Goal: Information Seeking & Learning: Learn about a topic

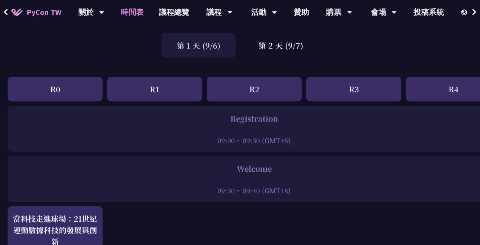
scroll to position [38, 0]
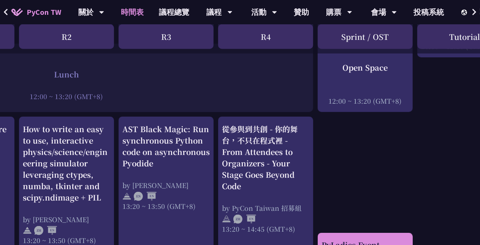
drag, startPoint x: 289, startPoint y: 248, endPoint x: 378, endPoint y: 234, distance: 90.1
drag, startPoint x: 378, startPoint y: 234, endPoint x: 376, endPoint y: 179, distance: 55.1
click at [376, 179] on div "An Introduction to the GIL for Python Beginners: Disabling It in Python 3.13 an…" at bounding box center [215, 186] width 807 height 1232
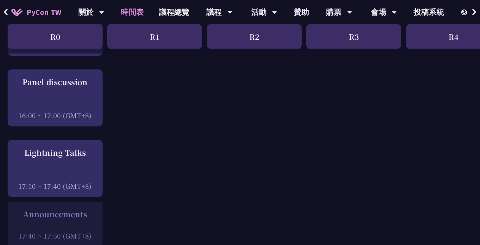
scroll to position [988, 0]
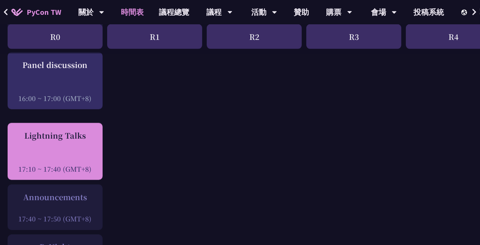
click at [69, 146] on div "Lightning Talks 17:10 ~ 17:40 (GMT+8)" at bounding box center [54, 152] width 87 height 44
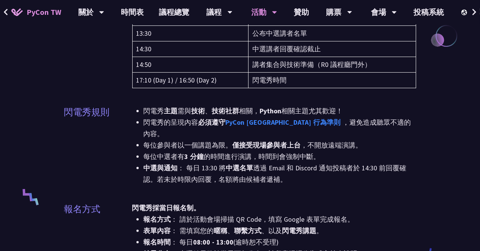
scroll to position [190, 0]
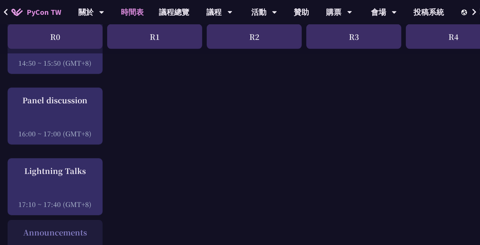
scroll to position [950, 0]
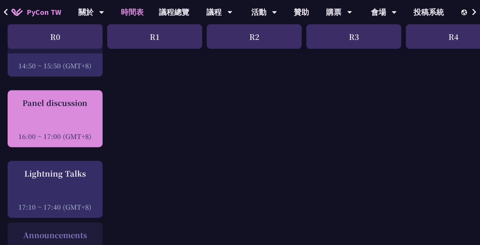
click at [95, 98] on div "Panel discussion" at bounding box center [54, 102] width 87 height 11
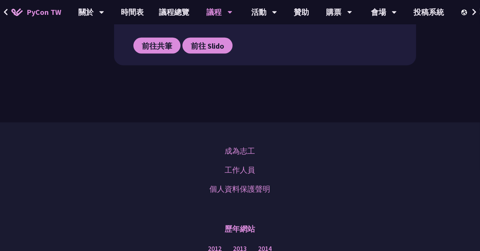
scroll to position [532, 0]
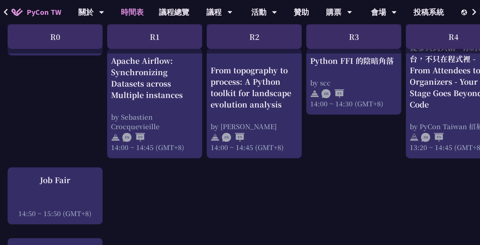
scroll to position [798, 0]
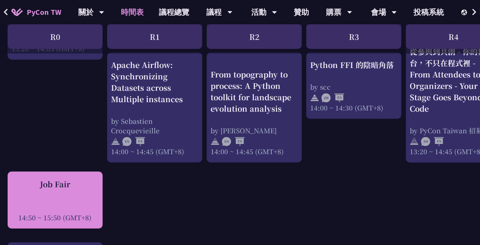
click at [82, 201] on div at bounding box center [54, 206] width 87 height 11
click at [63, 182] on div "Job Fair" at bounding box center [54, 184] width 87 height 11
click at [57, 187] on div "Job Fair 14:50 ~ 15:50 (GMT+8)" at bounding box center [54, 201] width 87 height 44
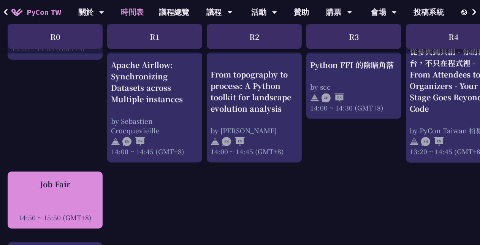
click at [38, 188] on div "Job Fair 14:50 ~ 15:50 (GMT+8)" at bounding box center [54, 201] width 87 height 44
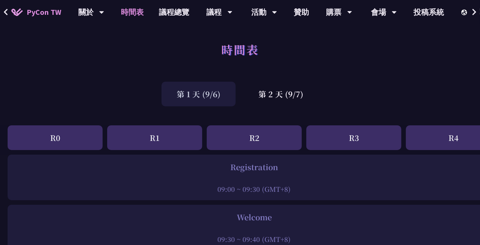
scroll to position [0, 0]
click at [285, 92] on div "第 2 天 (9/7)" at bounding box center [280, 94] width 75 height 25
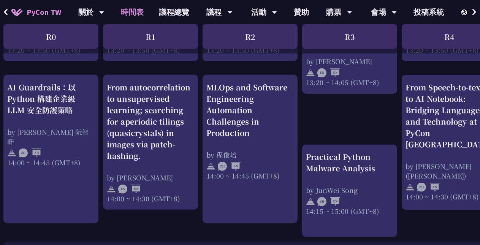
scroll to position [760, 0]
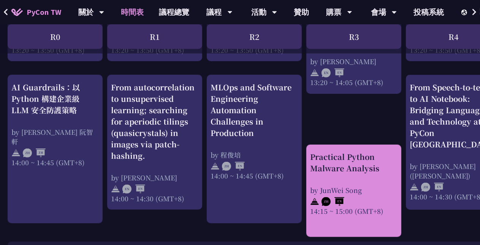
click at [333, 165] on div "Practical Python Malware Analysis" at bounding box center [353, 162] width 87 height 23
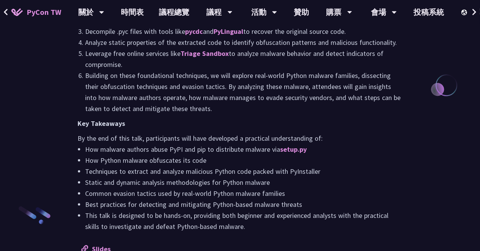
scroll to position [836, 0]
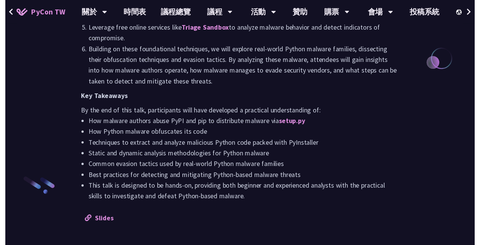
scroll to position [760, 0]
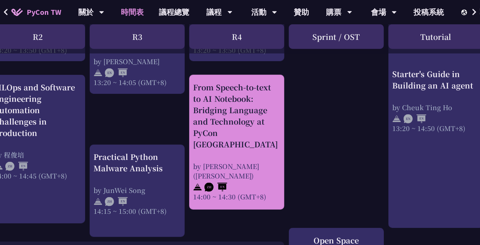
click at [255, 120] on div "From Speech-to-text to AI Notebook: Bridging Language and Technology at PyCon […" at bounding box center [236, 116] width 87 height 68
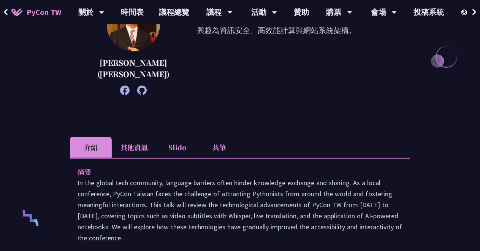
scroll to position [190, 0]
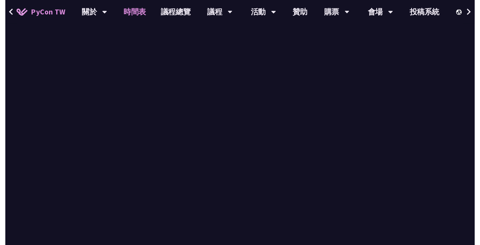
scroll to position [760, 0]
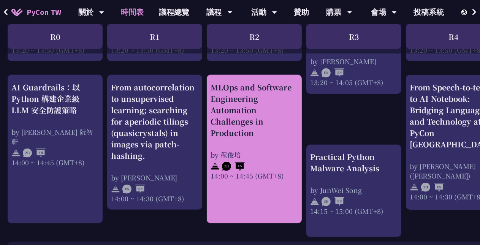
click at [227, 130] on div "MLOps and Software Engineering Automation Challenges in Production" at bounding box center [253, 110] width 87 height 57
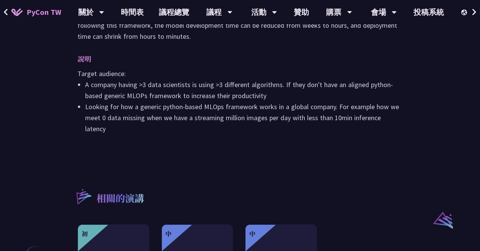
scroll to position [456, 0]
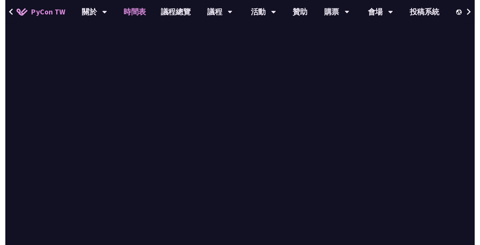
scroll to position [760, 0]
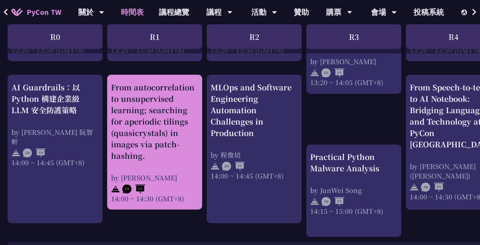
click at [160, 133] on div "From autocorrelation to unsupervised learning; searching for aperiodic tilings …" at bounding box center [154, 122] width 87 height 80
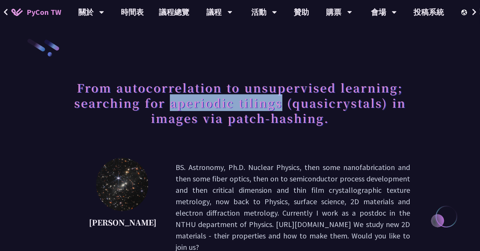
drag, startPoint x: 170, startPoint y: 105, endPoint x: 281, endPoint y: 105, distance: 110.9
click at [281, 105] on h1 "From autocorrelation to unsupervised learning; searching for aperiodic tilings …" at bounding box center [240, 102] width 340 height 53
drag, startPoint x: 281, startPoint y: 105, endPoint x: 276, endPoint y: 105, distance: 4.6
copy h1 "aperiodic tilings"
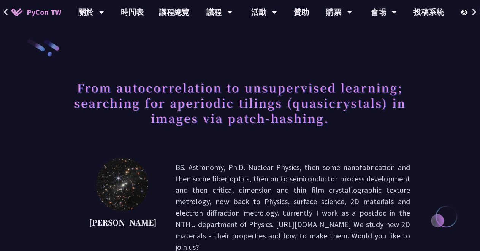
click at [343, 104] on h1 "From autocorrelation to unsupervised learning; searching for aperiodic tilings …" at bounding box center [240, 102] width 340 height 53
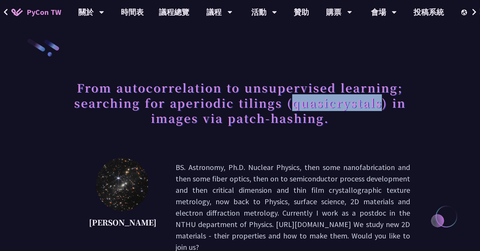
click at [343, 104] on h1 "From autocorrelation to unsupervised learning; searching for aperiodic tilings …" at bounding box center [240, 102] width 340 height 53
copy h1 "quasicrystals"
click at [292, 104] on h1 "From autocorrelation to unsupervised learning; searching for aperiodic tilings …" at bounding box center [240, 102] width 340 height 53
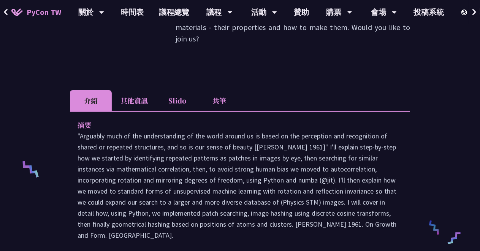
scroll to position [228, 0]
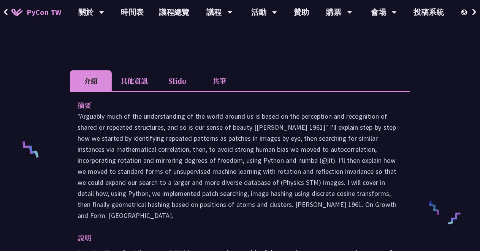
click at [130, 70] on li "其他資訊" at bounding box center [134, 80] width 45 height 21
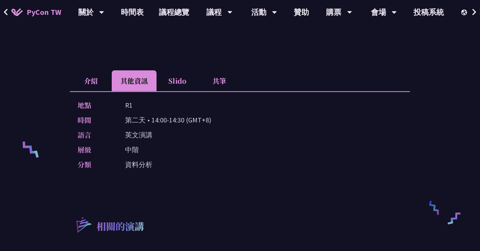
click at [99, 71] on li "介紹" at bounding box center [91, 80] width 42 height 21
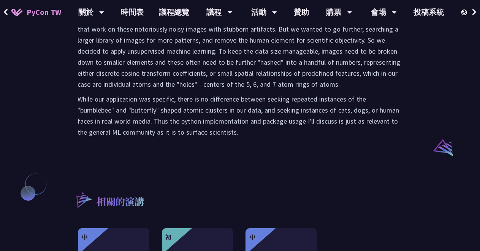
scroll to position [532, 0]
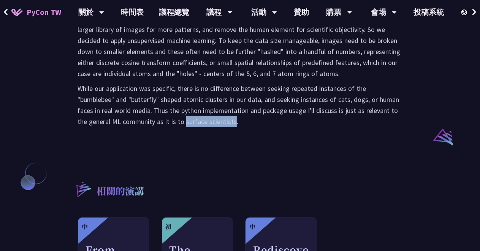
drag, startPoint x: 185, startPoint y: 102, endPoint x: 234, endPoint y: 106, distance: 48.8
copy p "surface scientists"
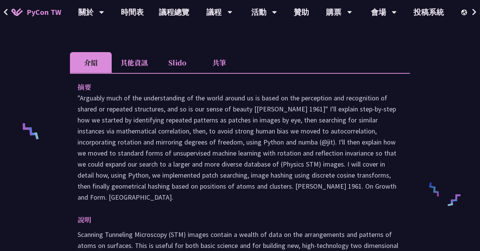
scroll to position [228, 0]
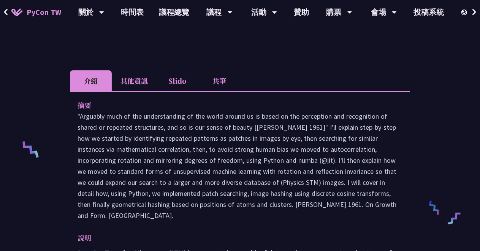
click at [142, 71] on li "其他資訊" at bounding box center [134, 80] width 45 height 21
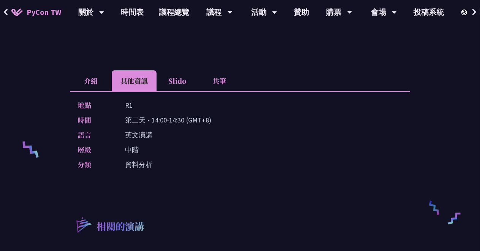
click at [177, 70] on li "Slido" at bounding box center [178, 80] width 42 height 21
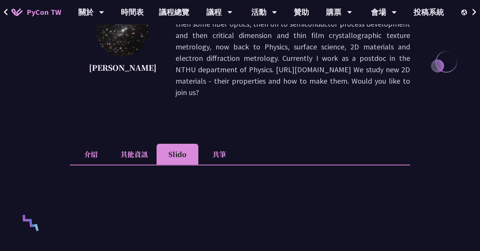
scroll to position [152, 0]
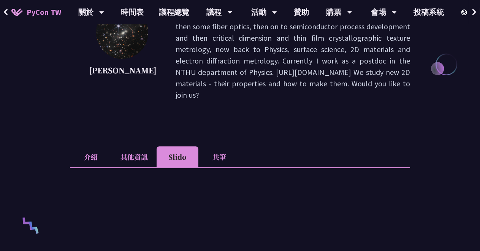
click at [218, 152] on li "共筆" at bounding box center [219, 156] width 42 height 21
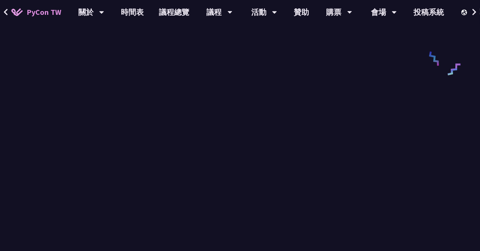
scroll to position [380, 0]
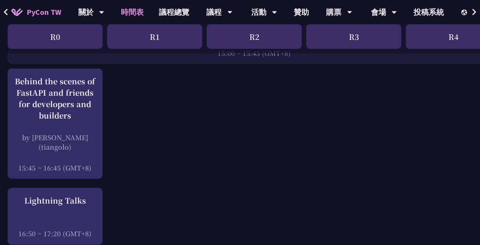
scroll to position [988, 0]
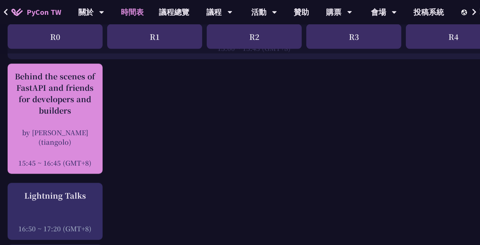
click at [76, 103] on div "Behind the scenes of FastAPI and friends for developers and builders" at bounding box center [54, 94] width 87 height 46
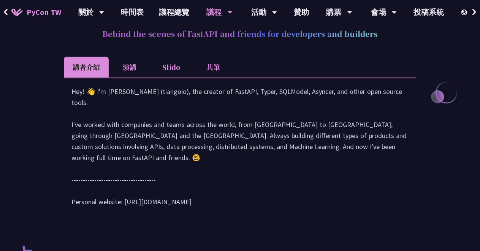
scroll to position [334, 0]
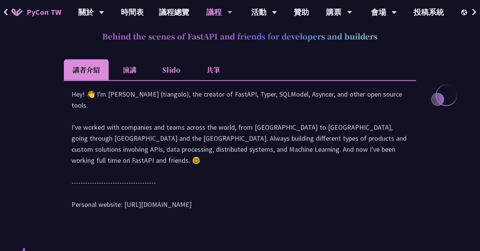
click at [137, 70] on li "演講" at bounding box center [130, 69] width 42 height 21
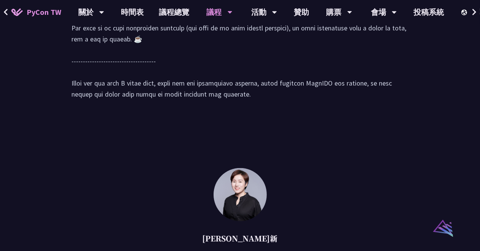
scroll to position [714, 0]
